Goal: Check status: Check status

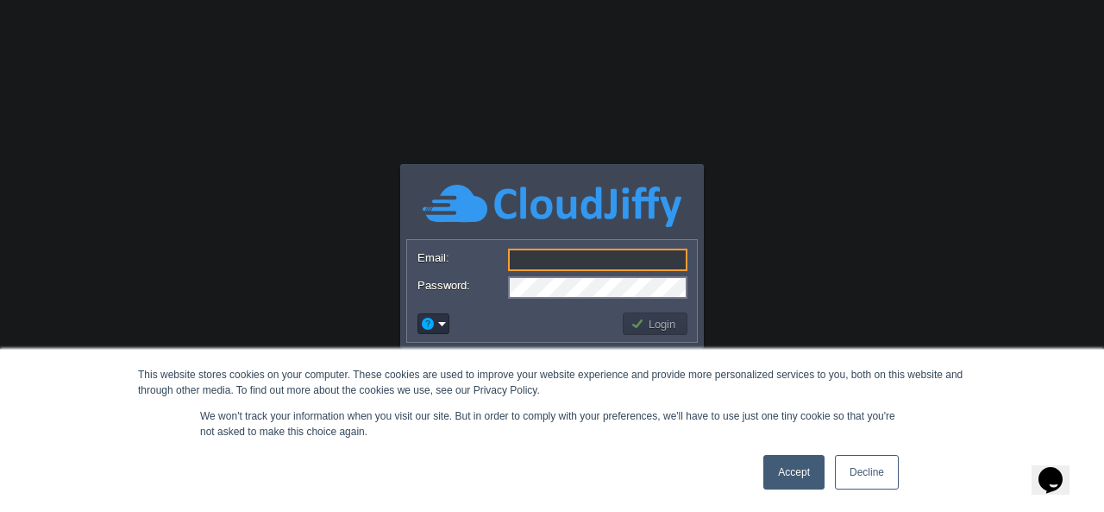
type input "[EMAIL_ADDRESS][DOMAIN_NAME]"
click at [650, 324] on button "Login" at bounding box center [656, 324] width 50 height 16
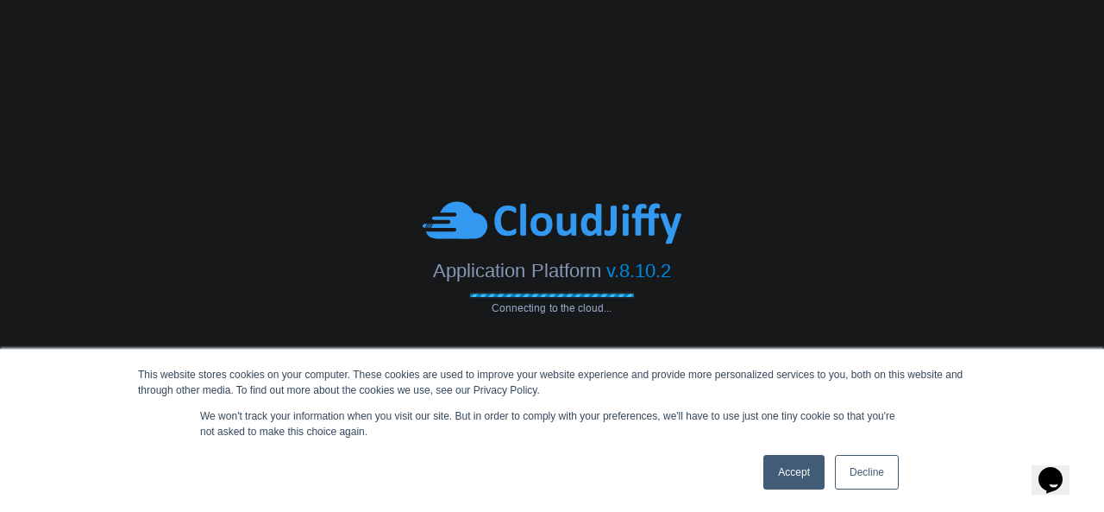
click at [787, 485] on link "Accept" at bounding box center [793, 472] width 61 height 35
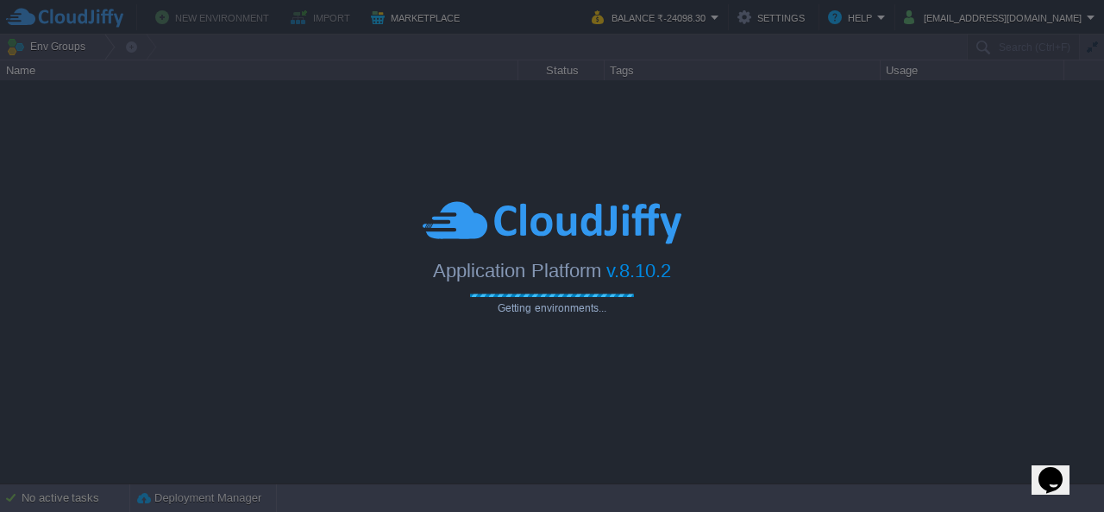
type input "Search (Ctrl+F)"
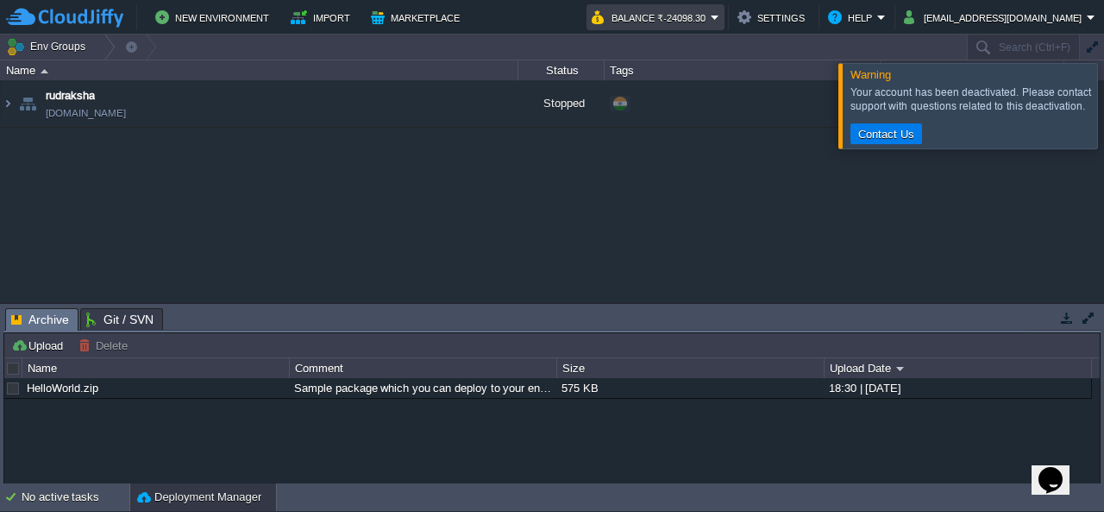
click at [720, 16] on em "Balance ₹-24098.30" at bounding box center [656, 17] width 128 height 21
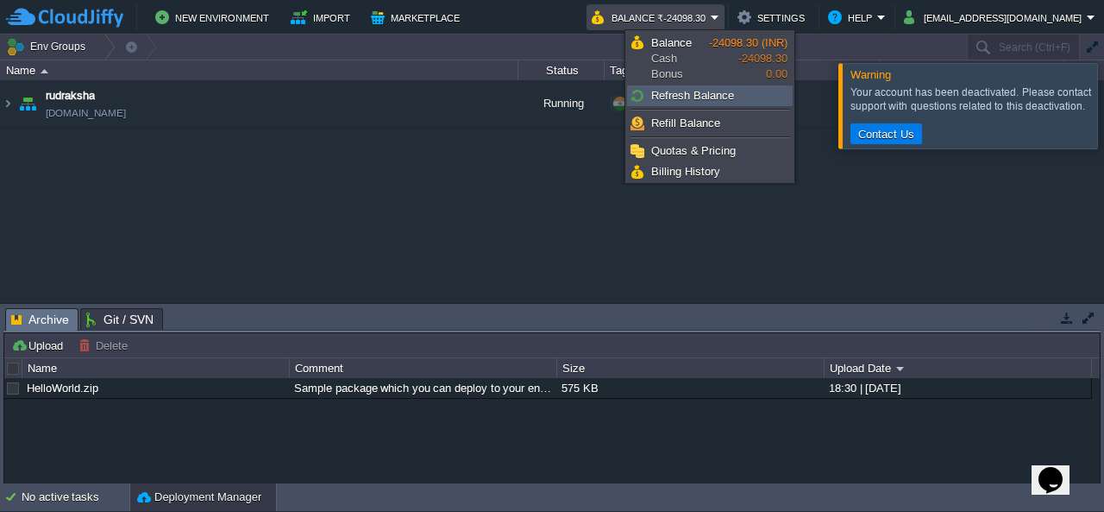
click at [732, 99] on link "Refresh Balance" at bounding box center [710, 95] width 164 height 19
click at [711, 22] on button "Balance ₹-24098.30" at bounding box center [651, 17] width 119 height 21
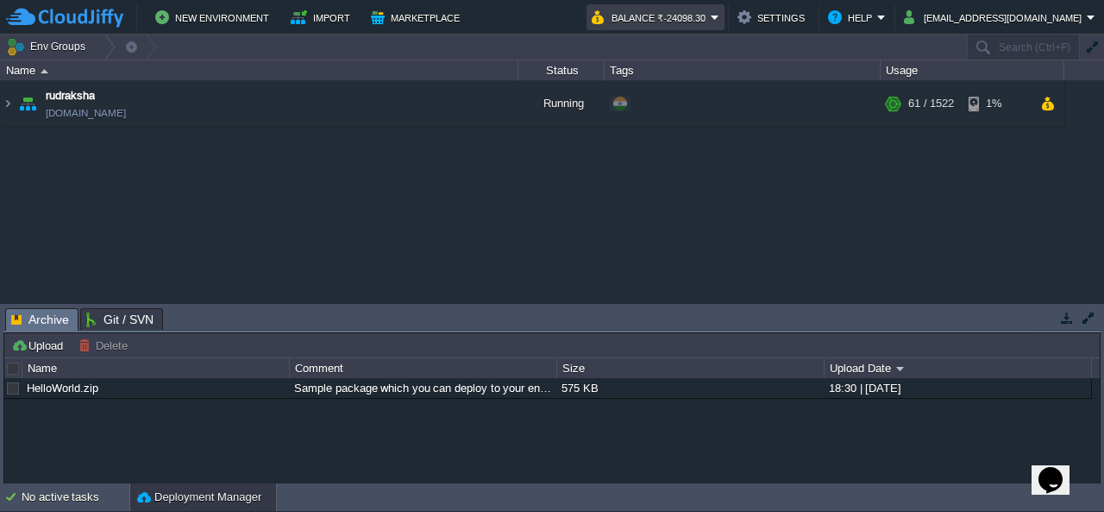
click at [720, 20] on em "Balance ₹-24098.30" at bounding box center [656, 17] width 128 height 21
click at [877, 184] on div "rudraksha [DOMAIN_NAME] Running + Add to Env Group RAM 2% CPU 4% 61 / 1522 1%" at bounding box center [552, 191] width 1104 height 222
